Goal: Information Seeking & Learning: Learn about a topic

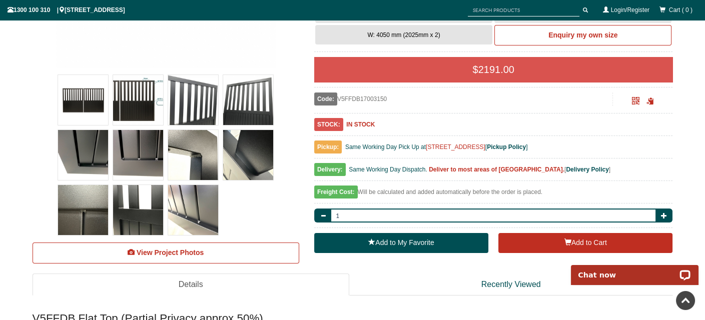
scroll to position [225, 0]
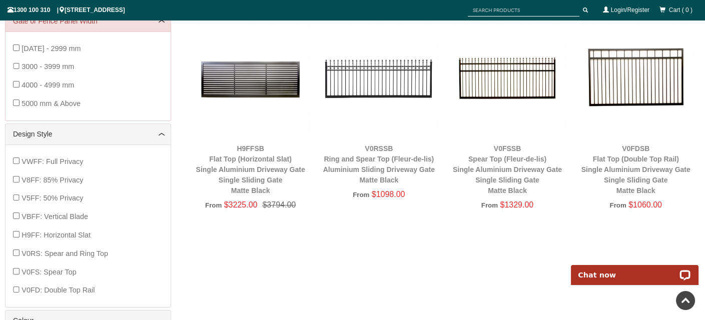
scroll to position [325, 0]
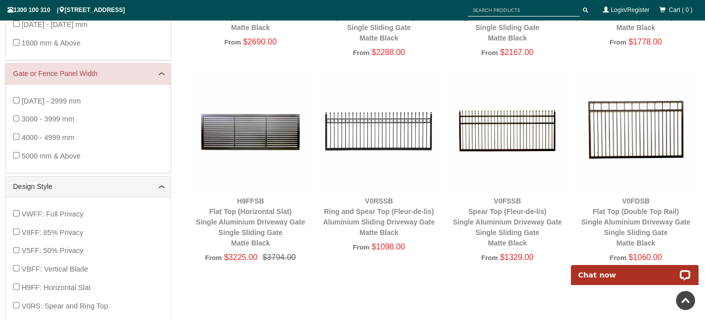
click at [639, 133] on img at bounding box center [635, 131] width 119 height 119
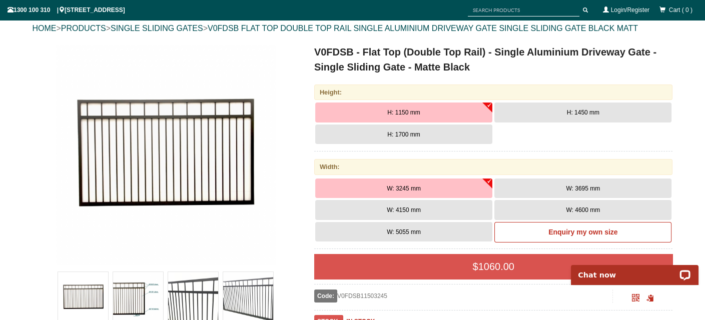
scroll to position [125, 0]
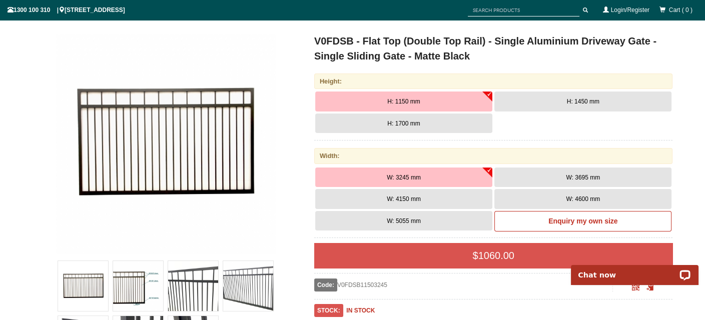
click at [568, 101] on span "H: 1450 mm" at bounding box center [583, 101] width 33 height 7
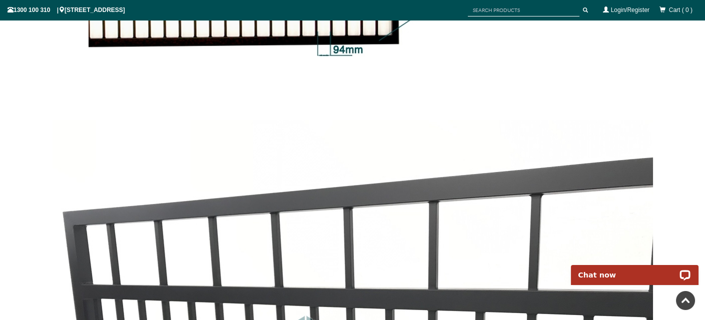
scroll to position [1326, 0]
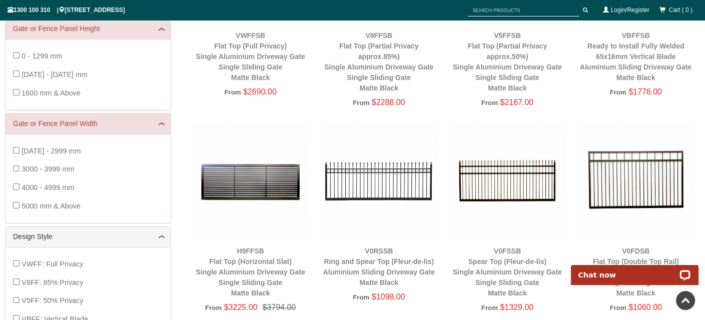
scroll to position [375, 0]
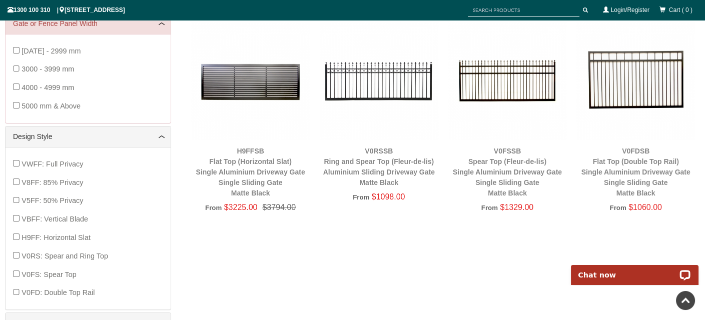
click at [636, 83] on img at bounding box center [635, 81] width 119 height 119
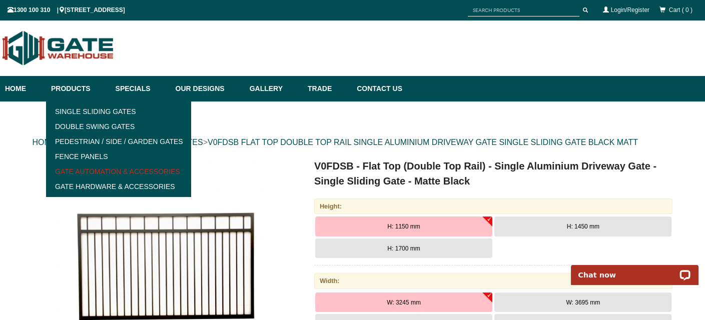
click at [81, 169] on link "Gate Automation & Accessories" at bounding box center [118, 171] width 139 height 15
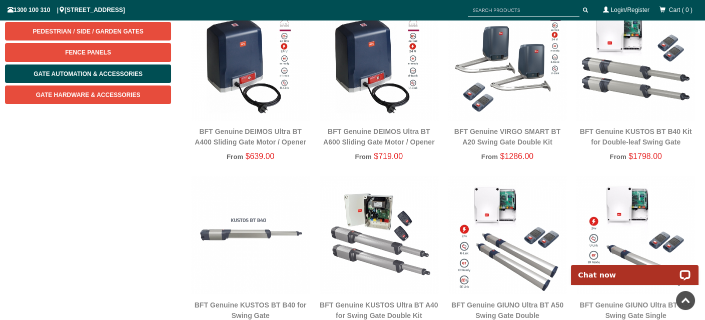
scroll to position [75, 0]
